Goal: Check status: Check status

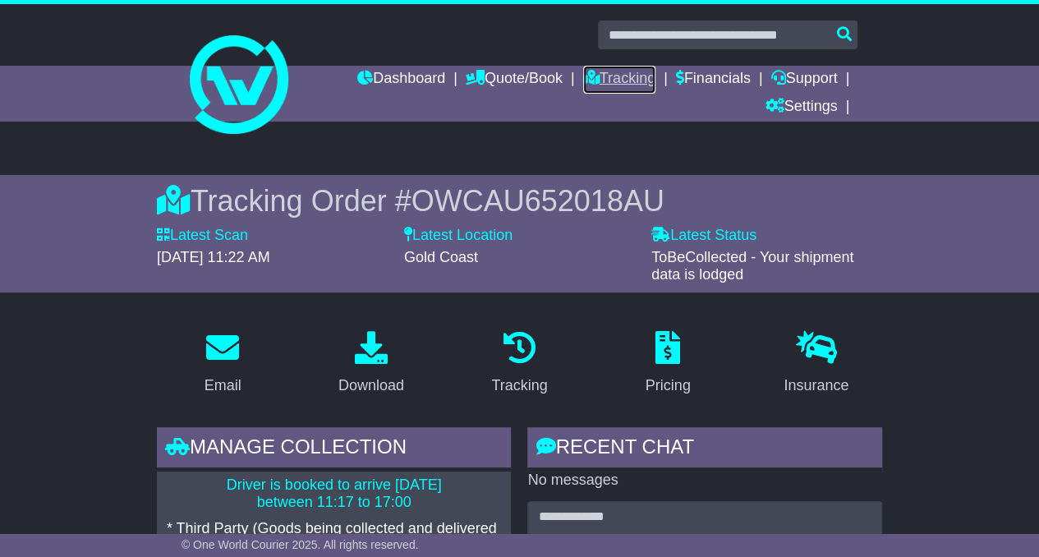
click at [602, 73] on link "Tracking" at bounding box center [619, 80] width 72 height 28
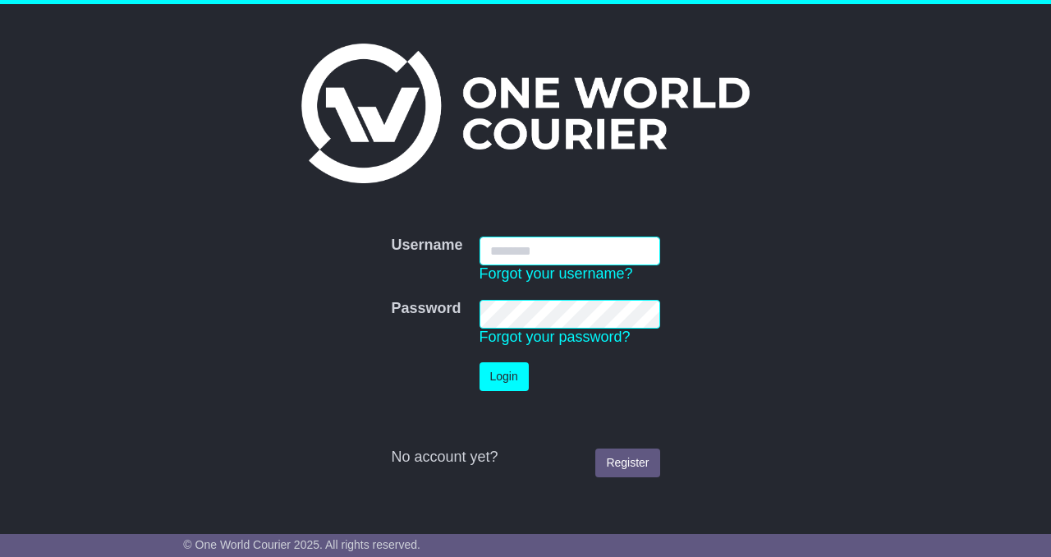
type input "**********"
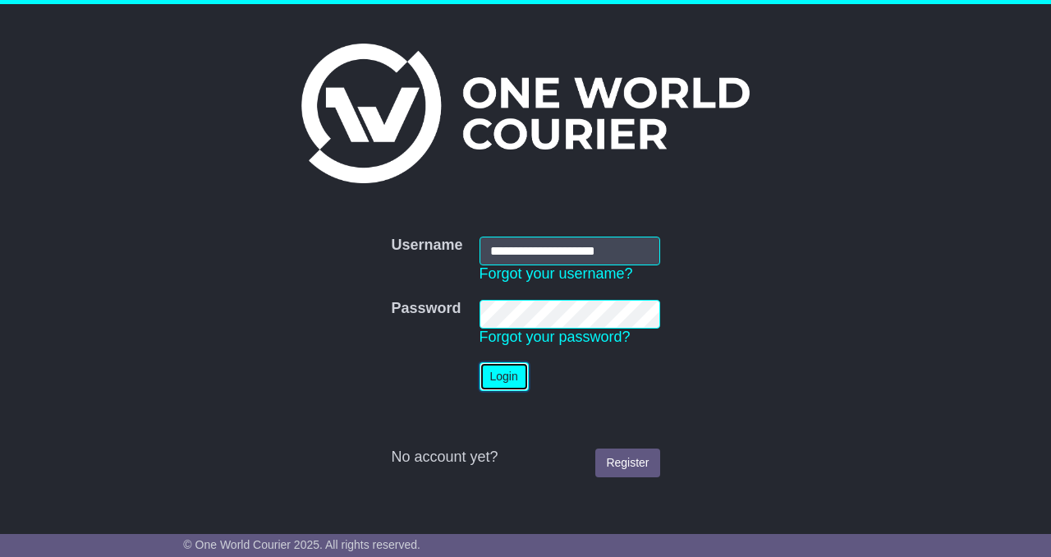
click at [527, 386] on button "Login" at bounding box center [504, 376] width 49 height 29
